Goal: Transaction & Acquisition: Subscribe to service/newsletter

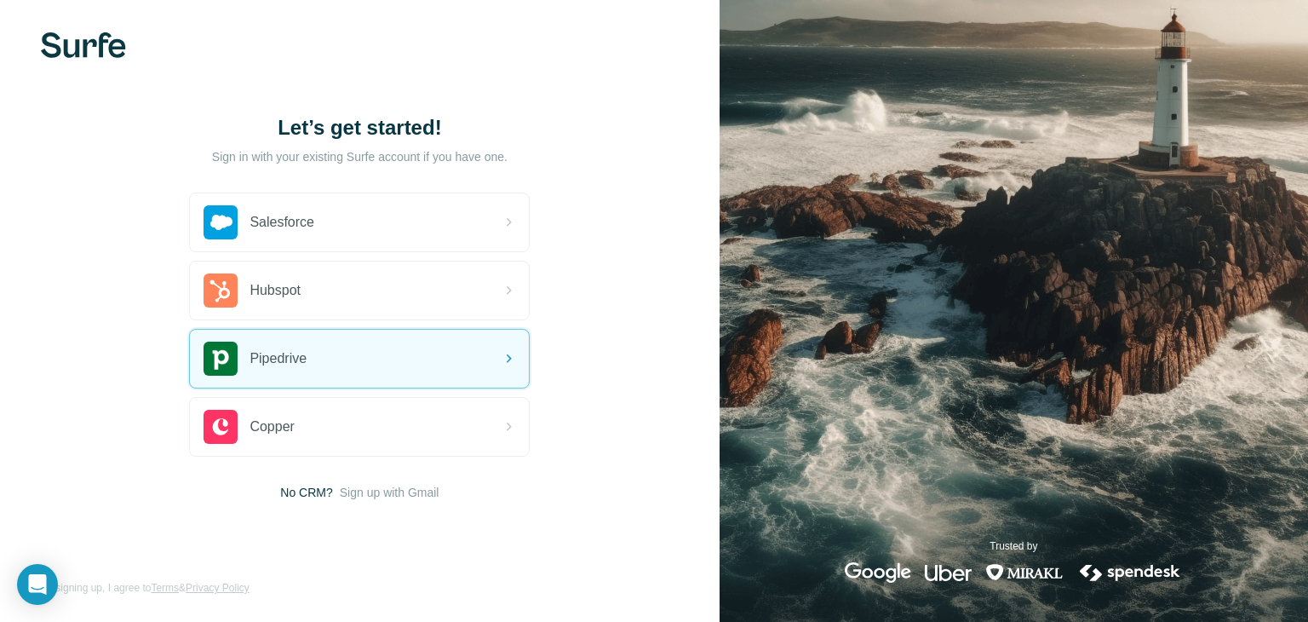
scroll to position [9, 0]
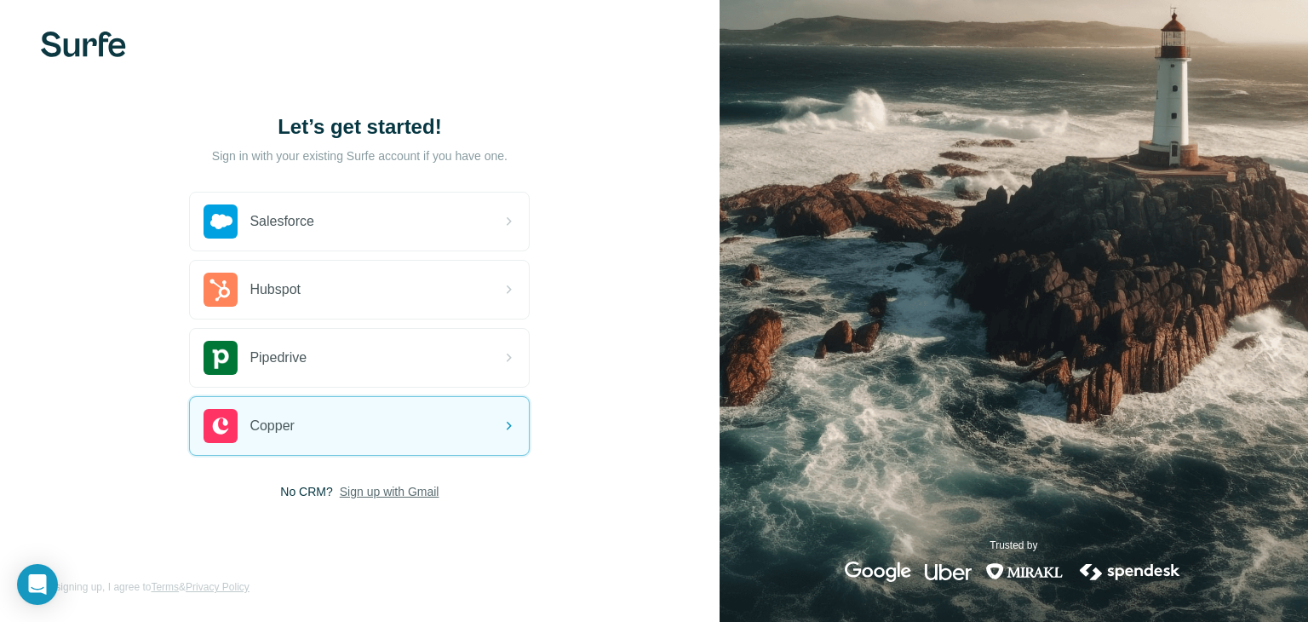
click at [411, 491] on span "Sign up with Gmail" at bounding box center [390, 491] width 100 height 17
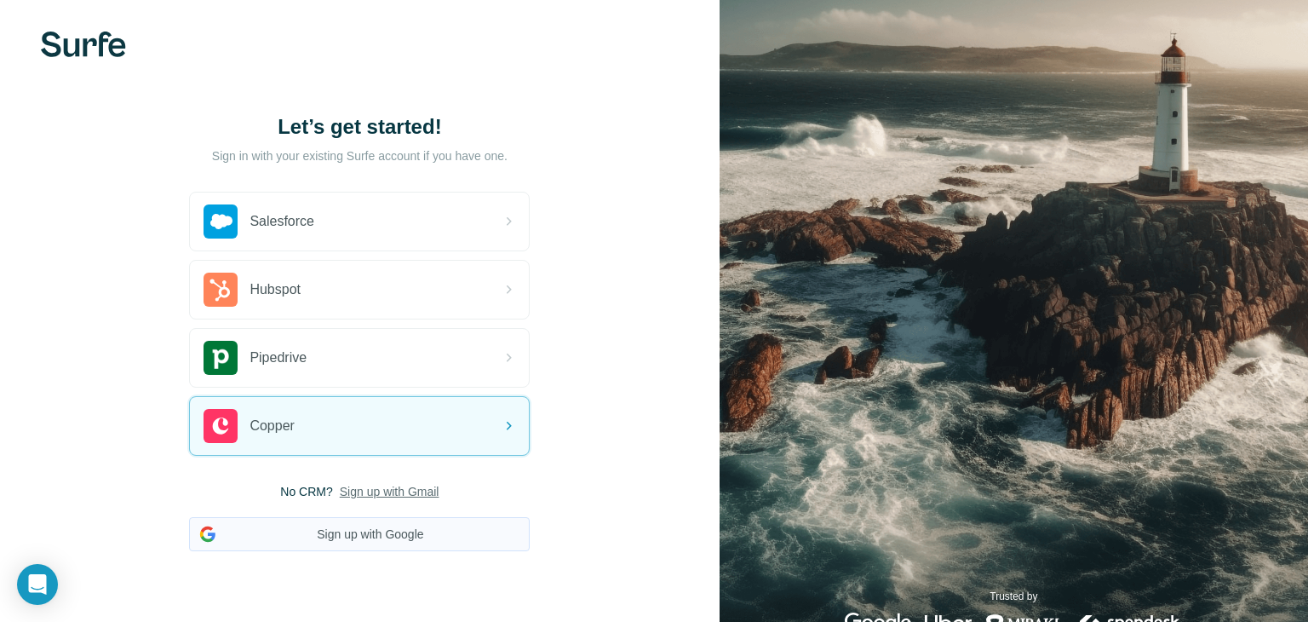
click at [417, 533] on button "Sign up with Google" at bounding box center [359, 534] width 341 height 34
